Goal: Task Accomplishment & Management: Use online tool/utility

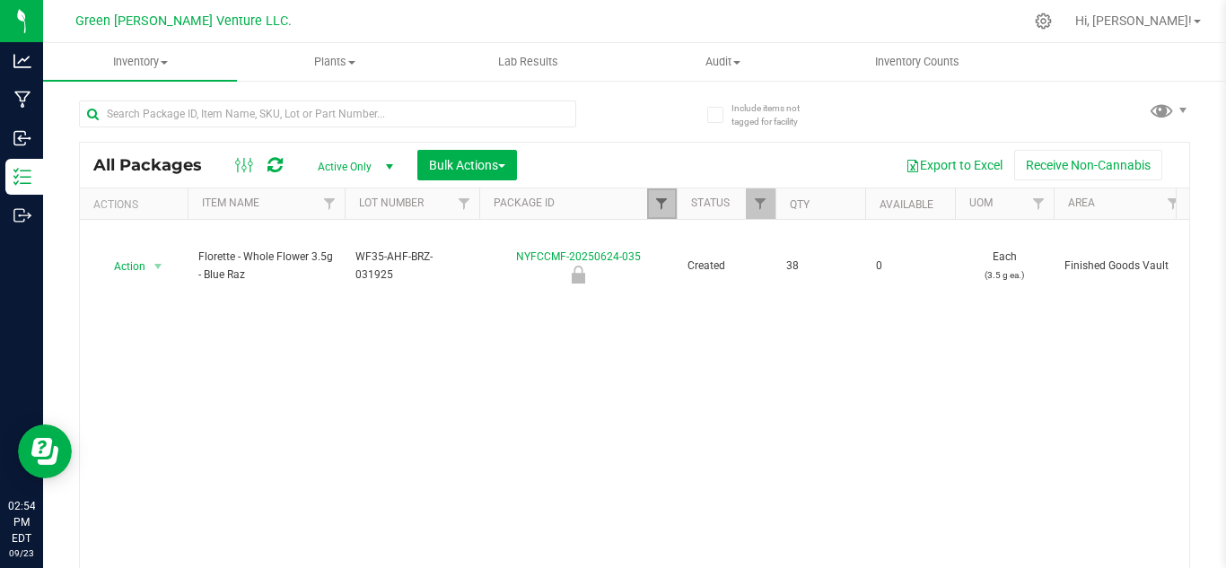
click at [656, 203] on span "Filter" at bounding box center [661, 204] width 14 height 14
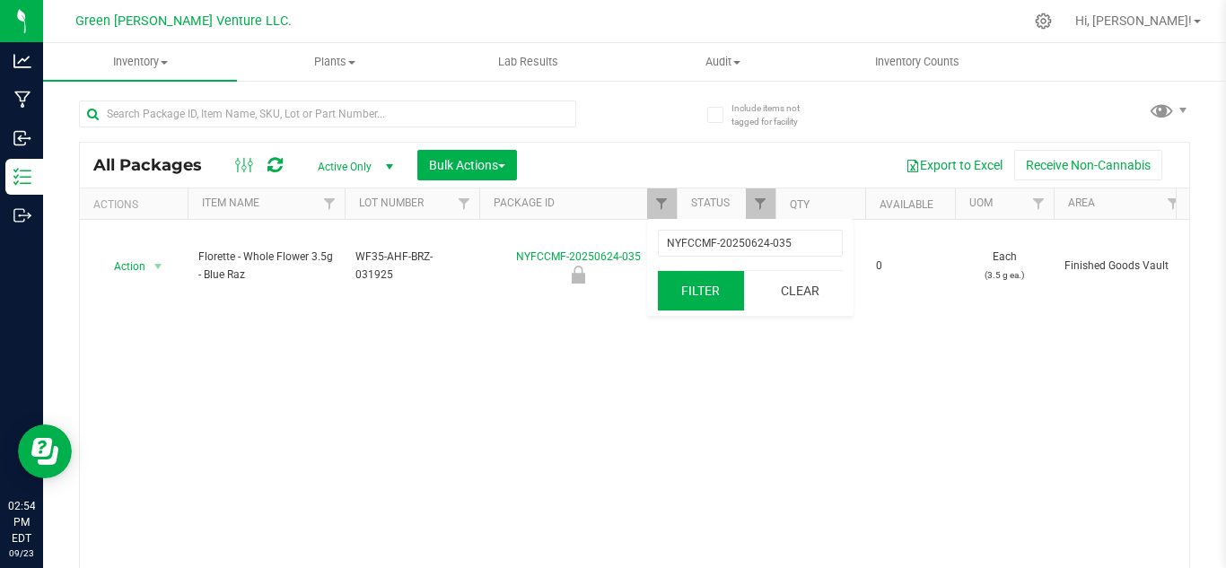
click at [798, 284] on button "Clear" at bounding box center [800, 290] width 86 height 39
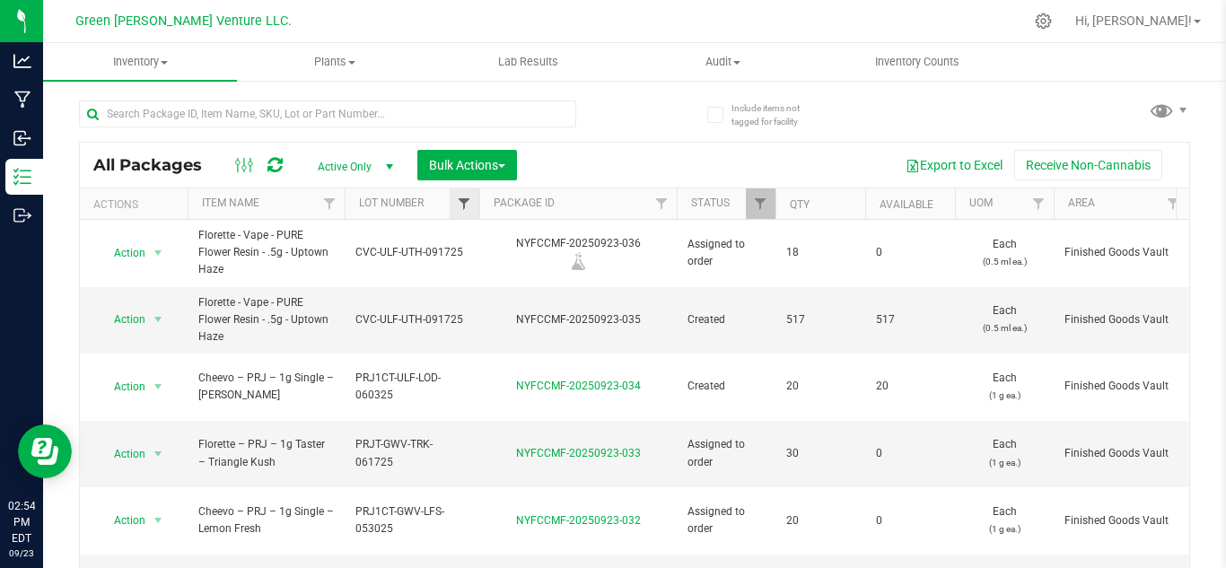
type input "[DATE]"
click at [464, 204] on span "Filter" at bounding box center [464, 204] width 14 height 14
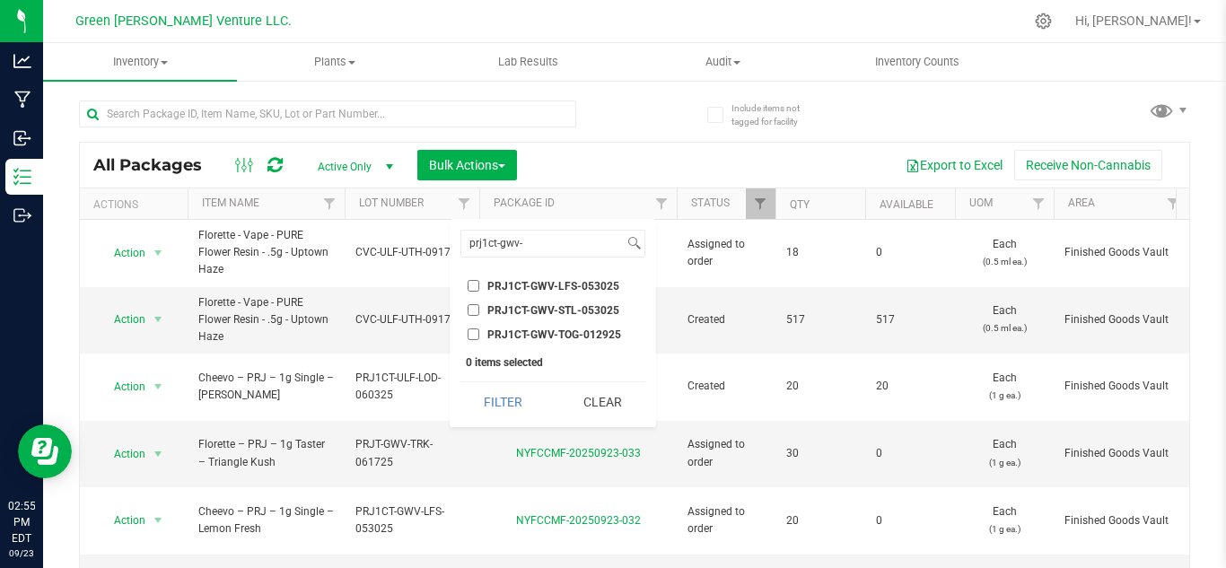
type input "prj1ct-gwv-"
click at [597, 283] on span "PRJ1CT-GWV-LFS-053025" at bounding box center [553, 286] width 132 height 11
click at [479, 283] on input "PRJ1CT-GWV-LFS-053025" at bounding box center [474, 286] width 12 height 12
checkbox input "true"
click at [504, 408] on button "Filter" at bounding box center [503, 401] width 86 height 39
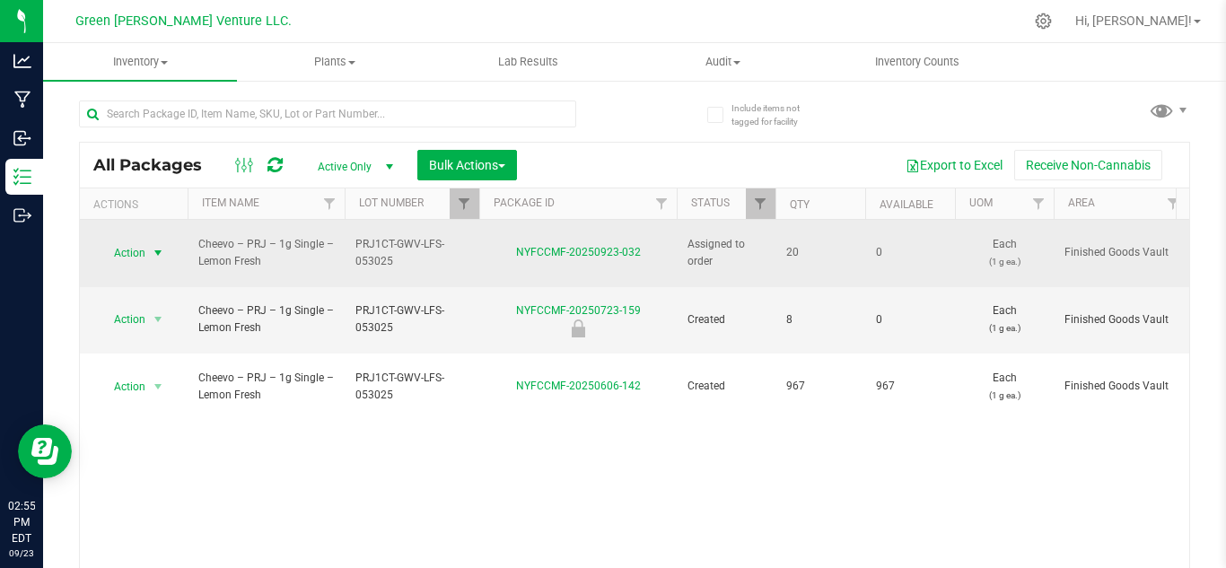
click at [133, 250] on span "Action" at bounding box center [122, 253] width 48 height 25
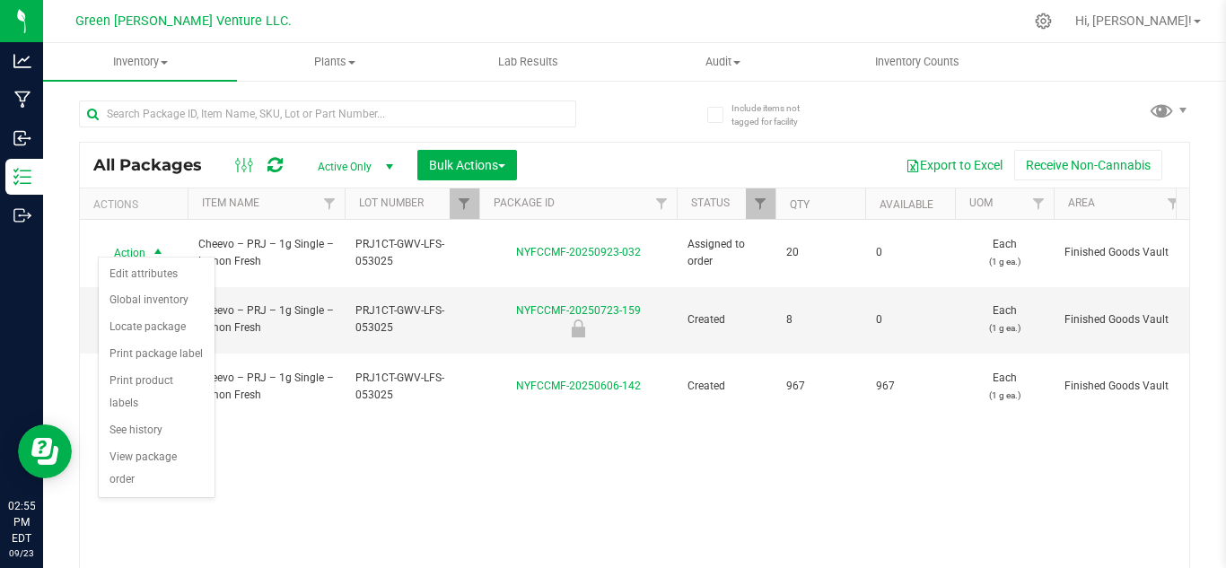
click at [440, 452] on div "Action Action Edit attributes Global inventory Locate package Print package lab…" at bounding box center [634, 399] width 1109 height 358
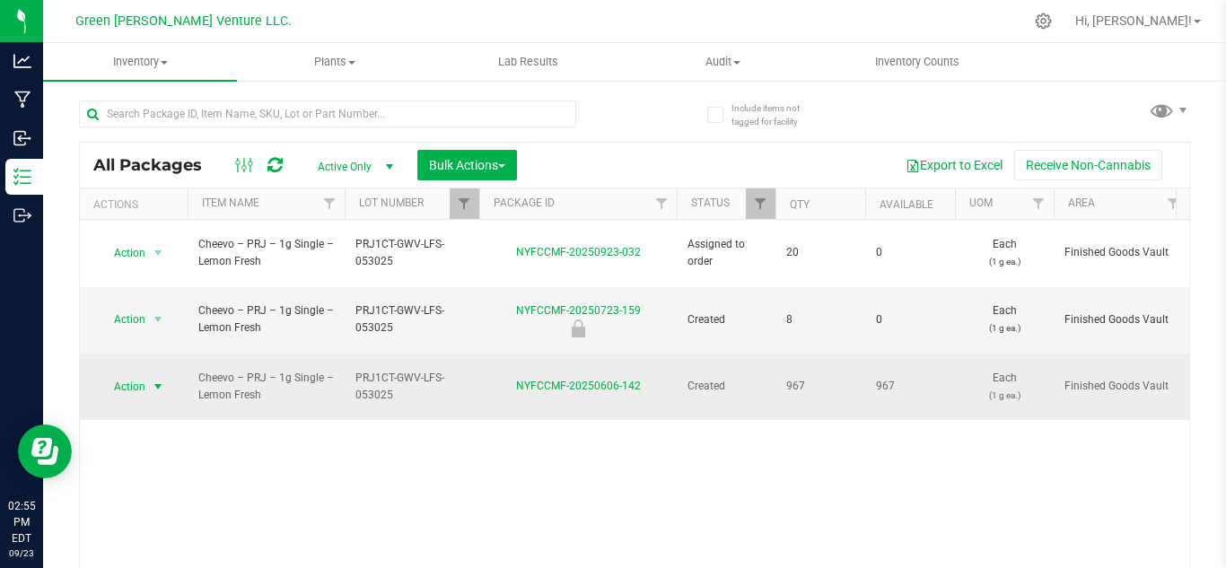
click at [135, 374] on span "Action" at bounding box center [122, 386] width 48 height 25
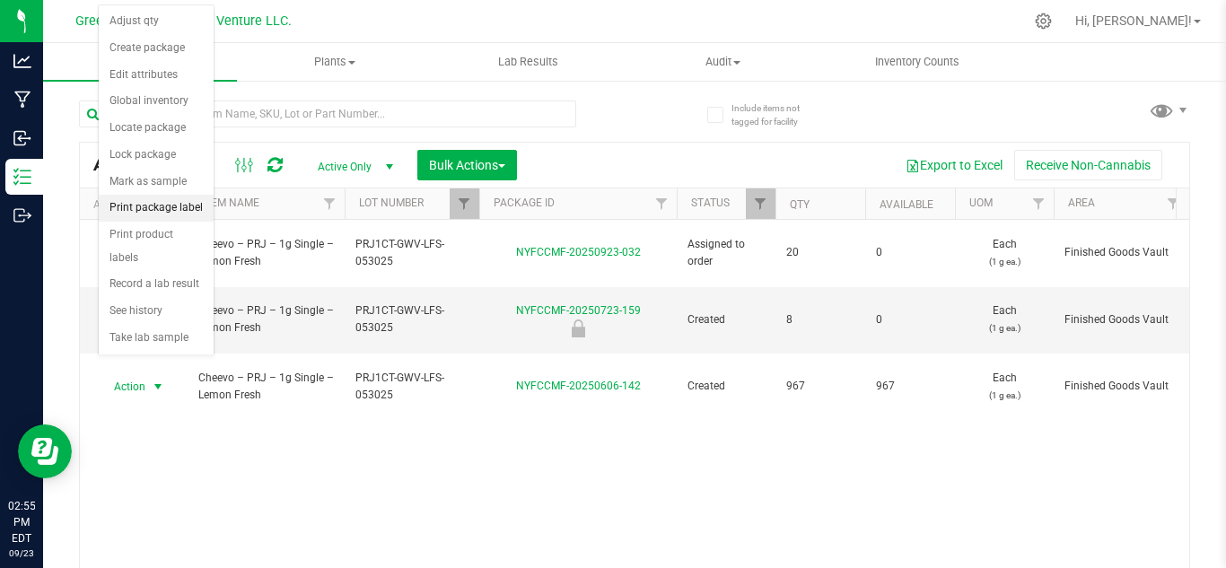
click at [162, 206] on li "Print package label" at bounding box center [156, 208] width 115 height 27
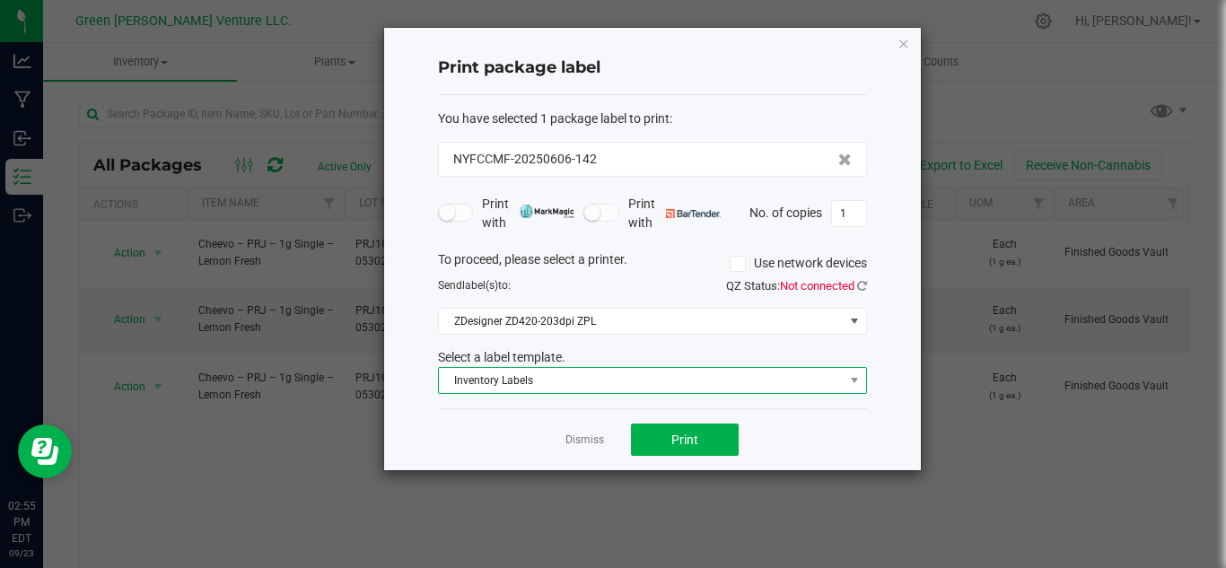
click at [480, 376] on span "Inventory Labels" at bounding box center [641, 380] width 405 height 25
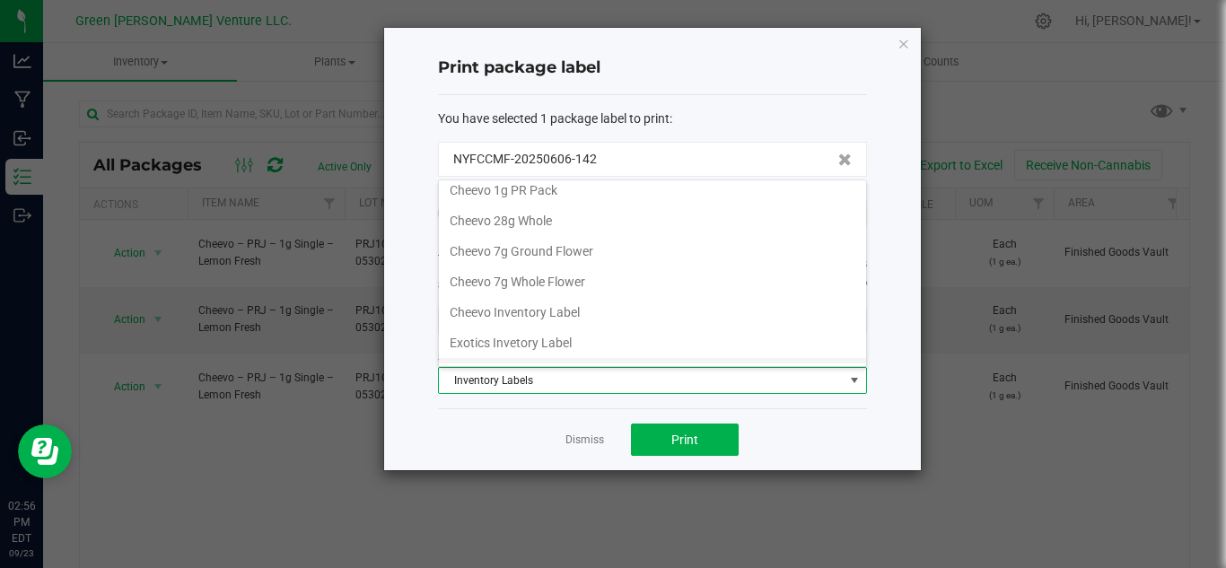
scroll to position [39, 0]
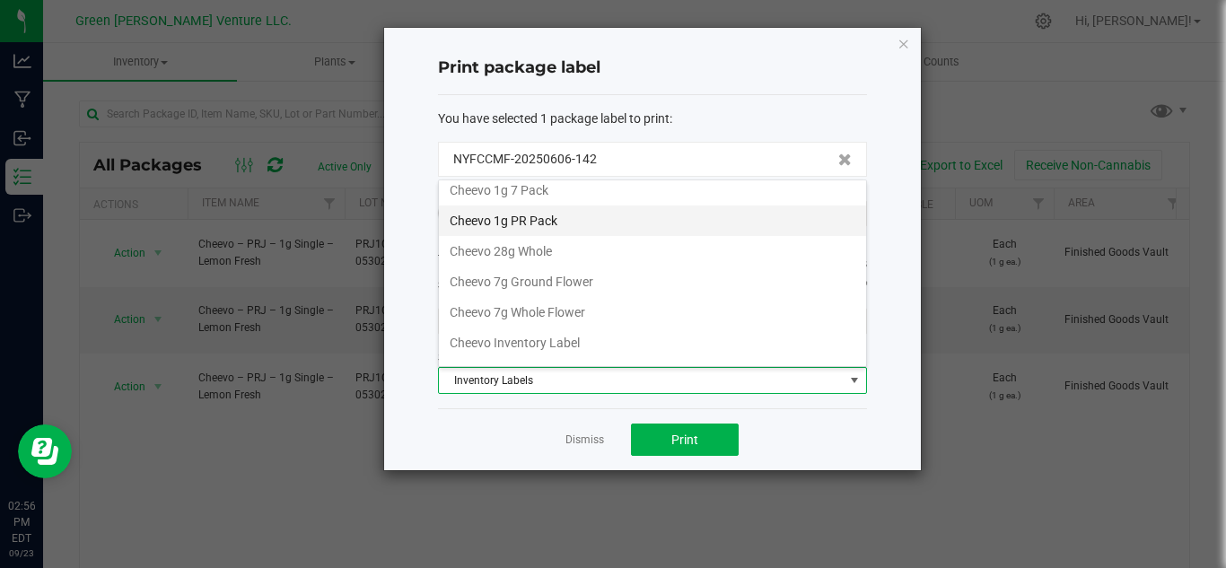
click at [579, 219] on li "Cheevo 1g PR Pack" at bounding box center [652, 221] width 427 height 31
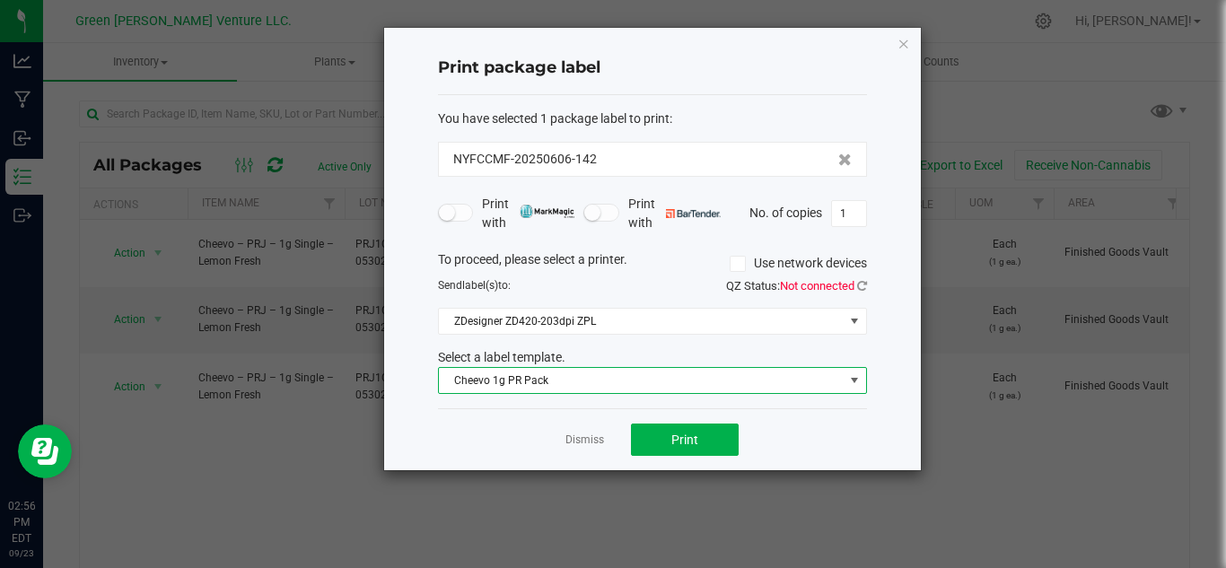
click at [699, 457] on div "Dismiss Print" at bounding box center [652, 439] width 429 height 62
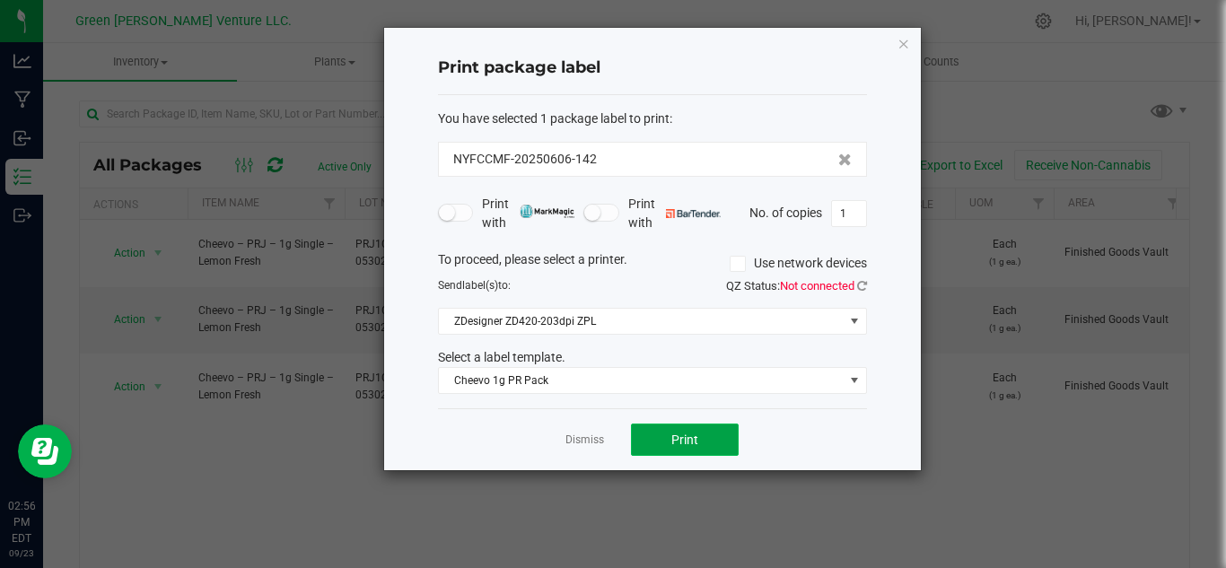
click at [709, 430] on button "Print" at bounding box center [685, 440] width 108 height 32
click at [584, 426] on div "Dismiss Print" at bounding box center [652, 439] width 429 height 62
click at [583, 438] on link "Dismiss" at bounding box center [585, 440] width 39 height 15
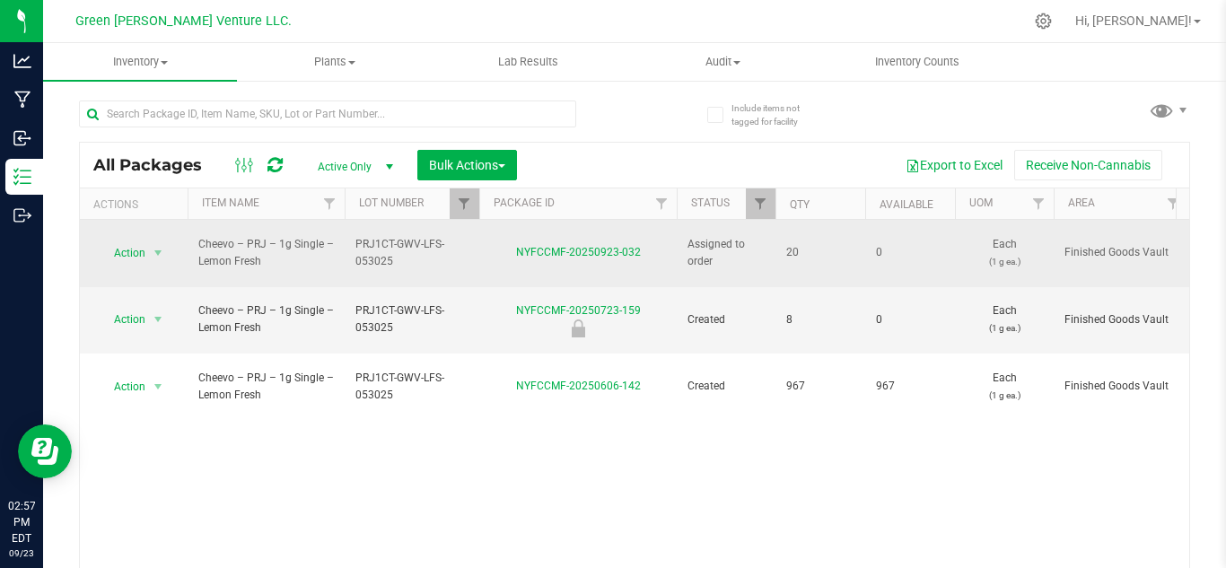
drag, startPoint x: 391, startPoint y: 250, endPoint x: 357, endPoint y: 238, distance: 36.1
click at [357, 238] on span "PRJ1CT-GWV-LFS-053025" at bounding box center [411, 253] width 113 height 34
drag, startPoint x: 346, startPoint y: 241, endPoint x: 542, endPoint y: 255, distance: 196.1
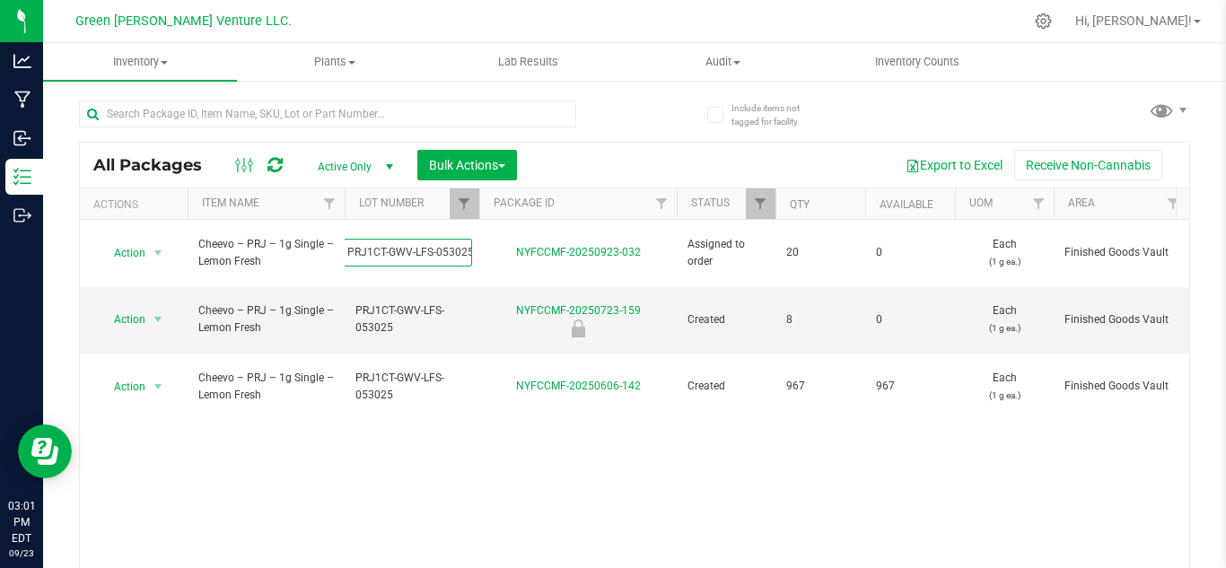
scroll to position [0, 0]
click at [445, 395] on div "Action Action Edit attributes Global inventory Locate package Print package lab…" at bounding box center [634, 399] width 1109 height 358
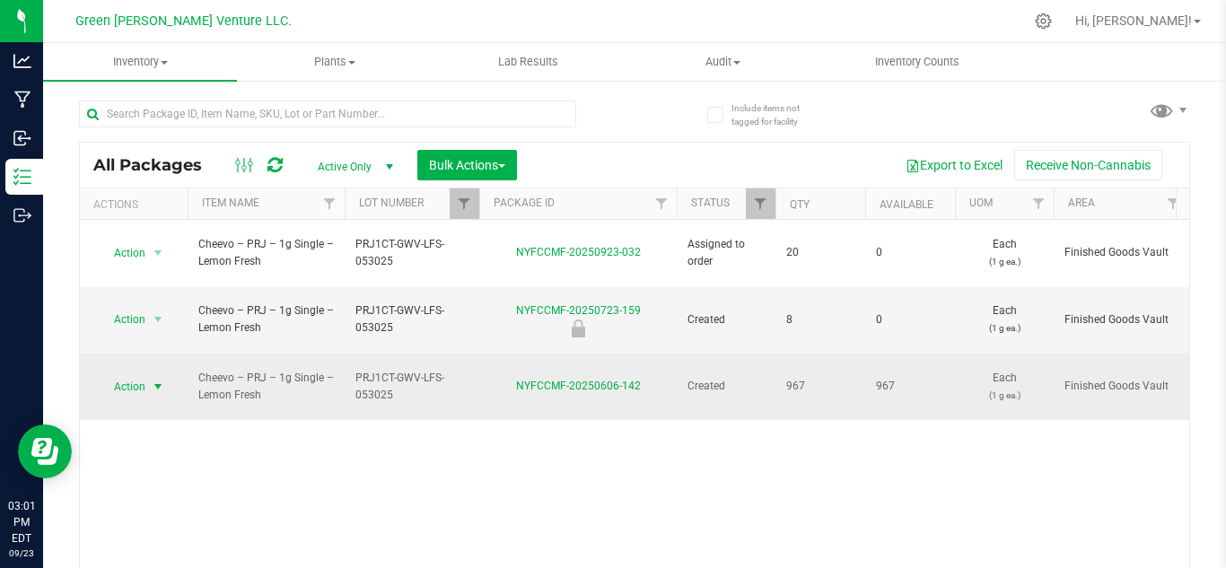
click at [150, 374] on span "select" at bounding box center [158, 386] width 22 height 25
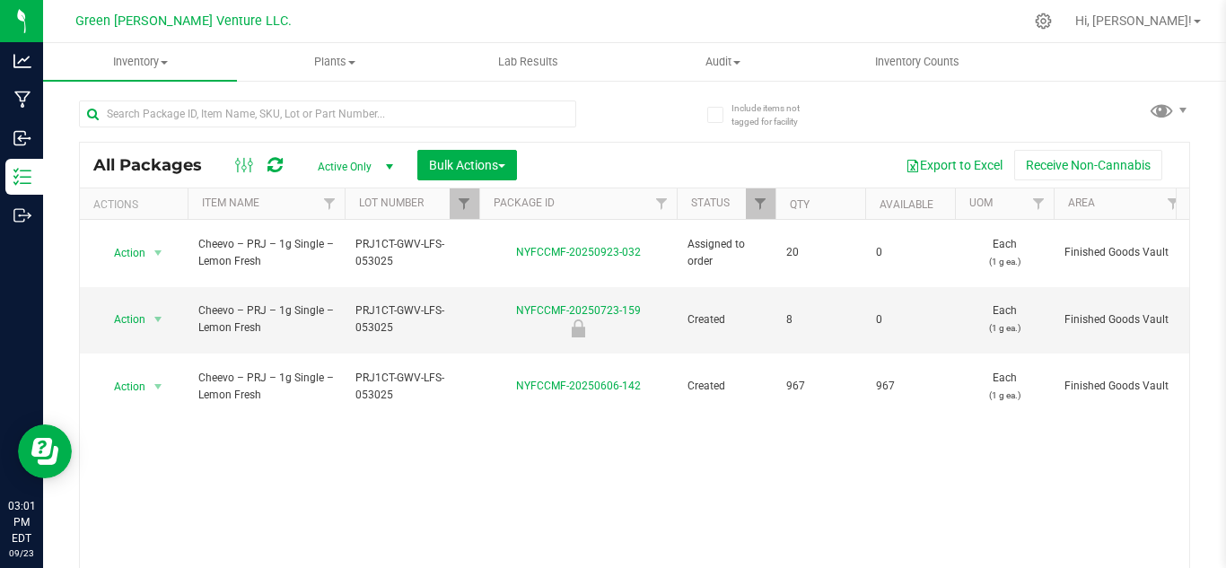
drag, startPoint x: 513, startPoint y: 342, endPoint x: 619, endPoint y: 396, distance: 119.6
click at [659, 355] on td "NYFCCMF-20250606-142" at bounding box center [577, 387] width 197 height 66
click at [549, 391] on div "Action Action Edit attributes Global inventory Locate package Print package lab…" at bounding box center [634, 399] width 1109 height 358
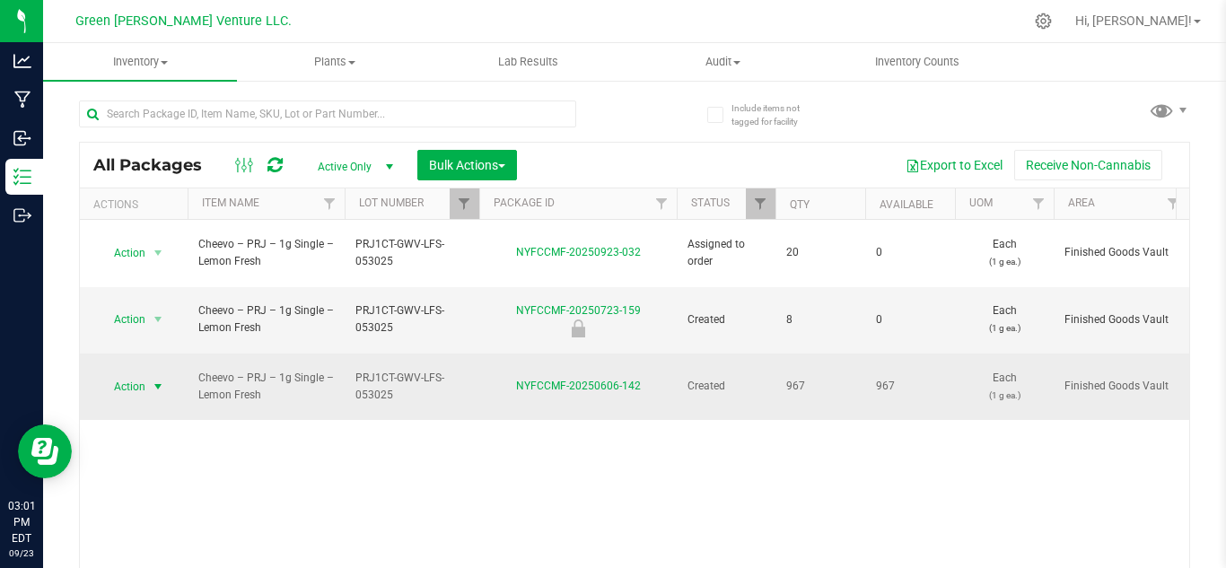
click at [145, 374] on span "Action" at bounding box center [122, 386] width 48 height 25
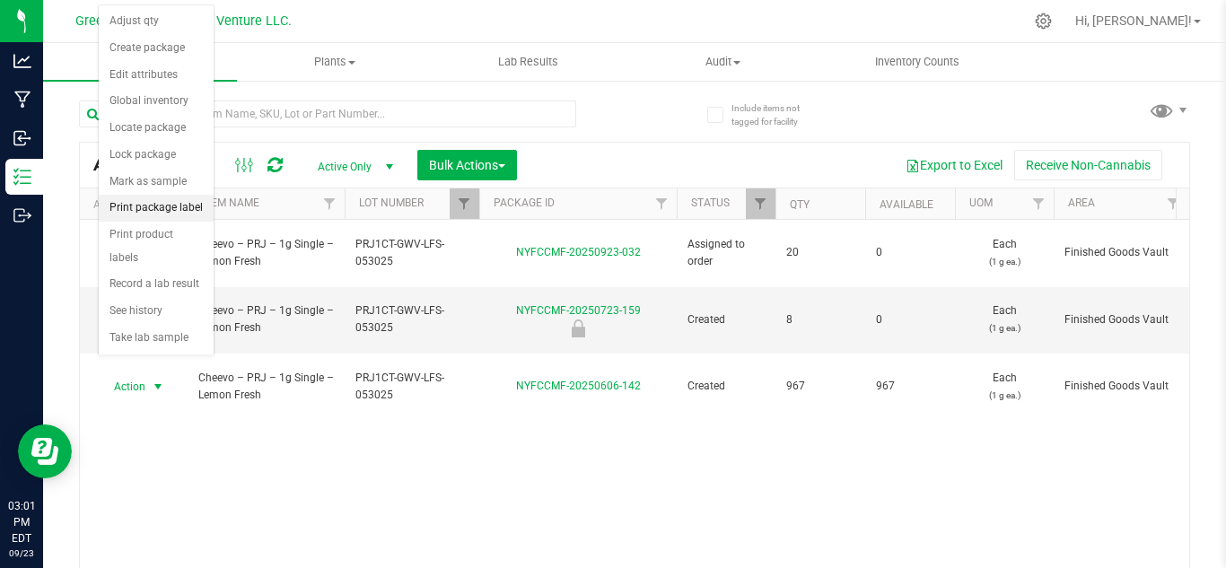
click at [144, 212] on li "Print package label" at bounding box center [156, 208] width 115 height 27
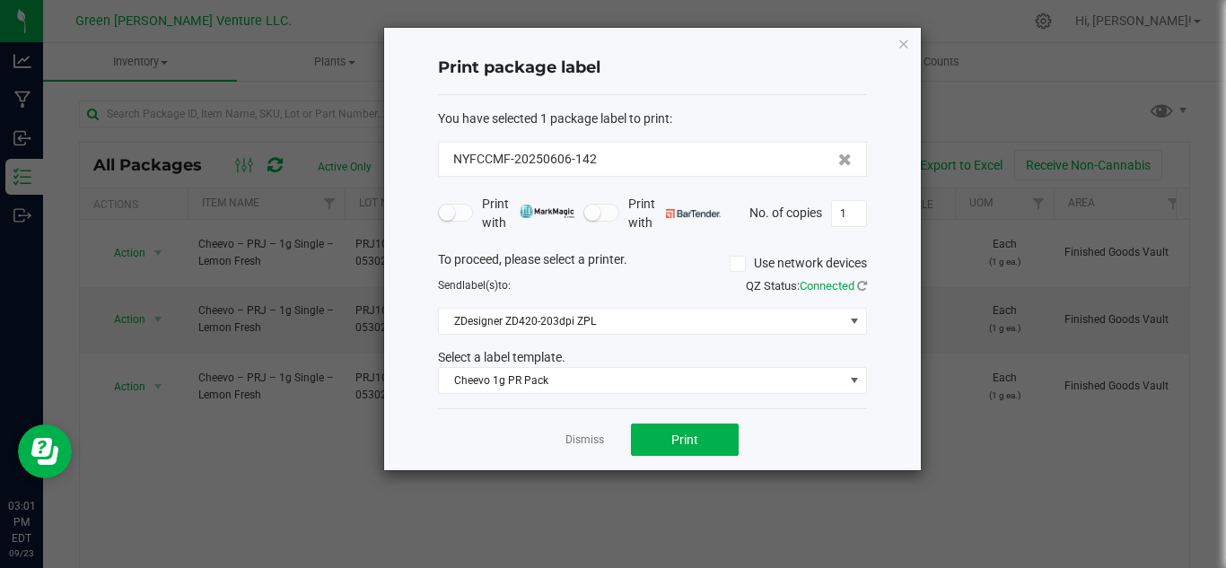
click at [296, 429] on ngb-modal-window "Print package label You have selected 1 package label to print : NYFCCMF-202506…" at bounding box center [620, 284] width 1240 height 568
click at [847, 219] on input "1" at bounding box center [849, 213] width 34 height 25
type input "53"
click at [665, 429] on button "Print" at bounding box center [685, 440] width 108 height 32
